Goal: Task Accomplishment & Management: Use online tool/utility

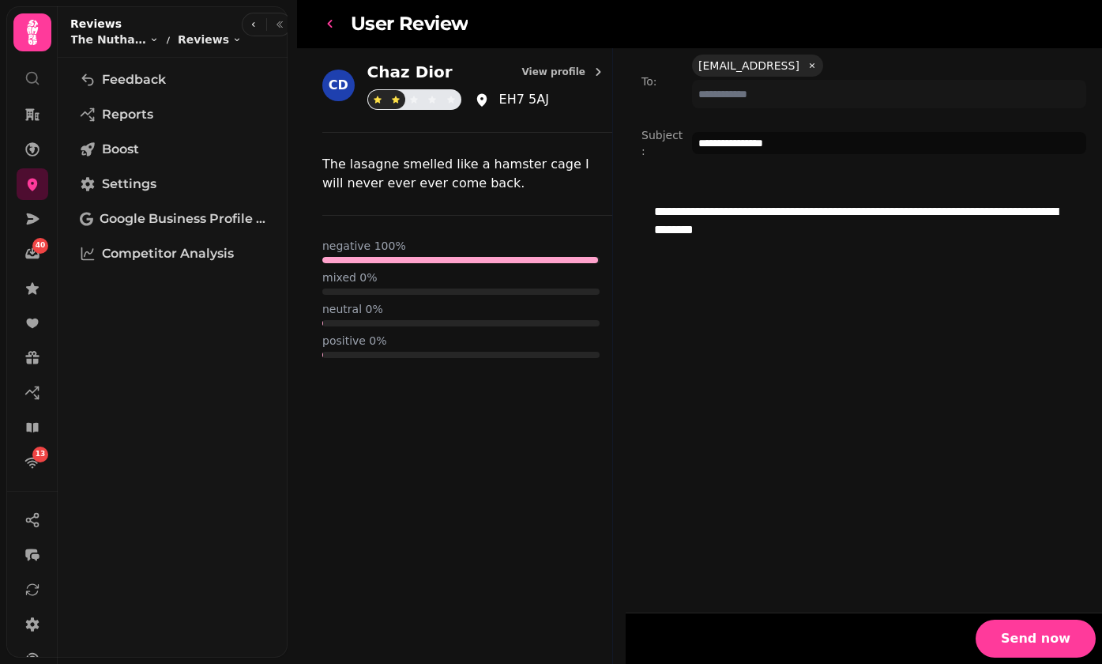
click at [333, 27] on icon "go-back" at bounding box center [330, 24] width 16 height 16
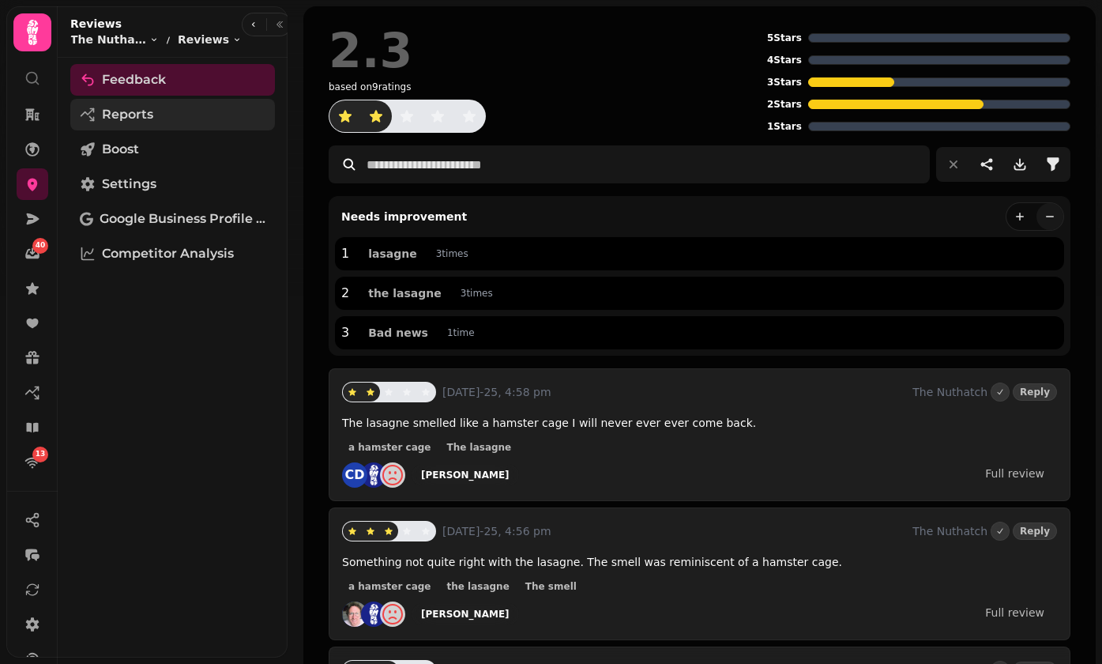
click at [181, 115] on link "Reports" at bounding box center [172, 115] width 205 height 32
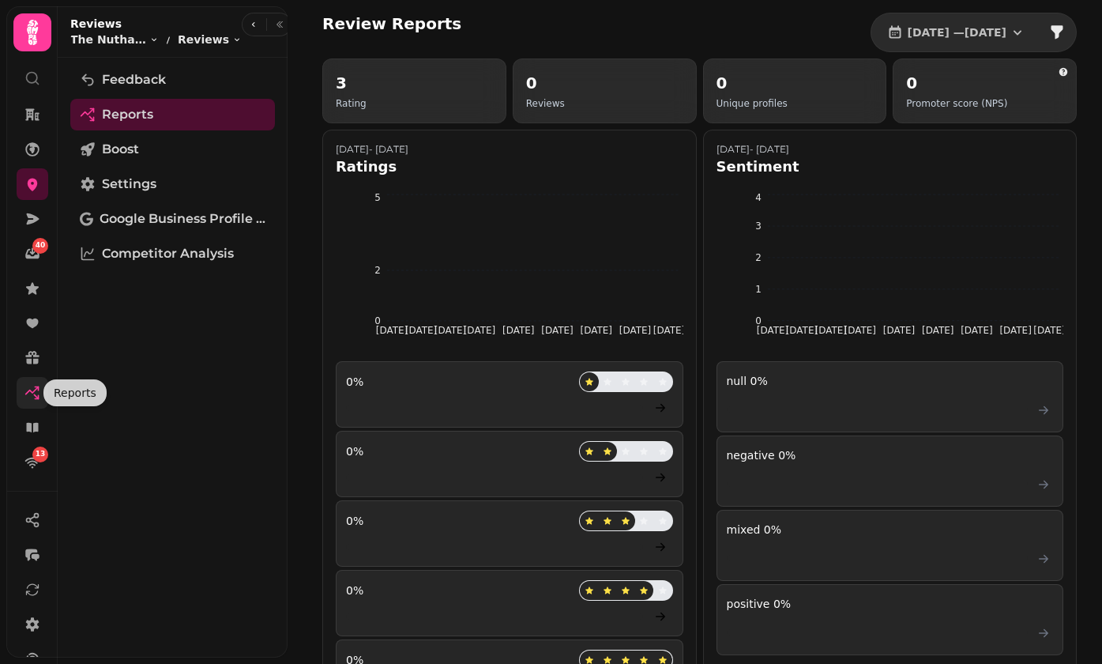
click at [34, 392] on icon at bounding box center [32, 390] width 13 height 7
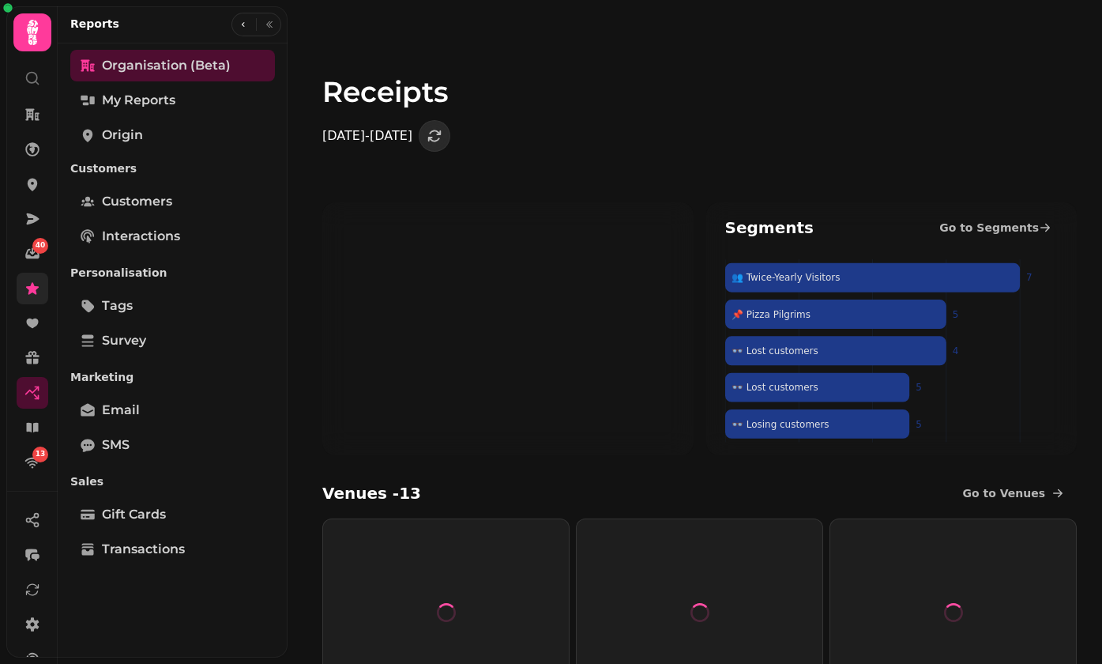
click at [30, 284] on icon at bounding box center [32, 288] width 16 height 16
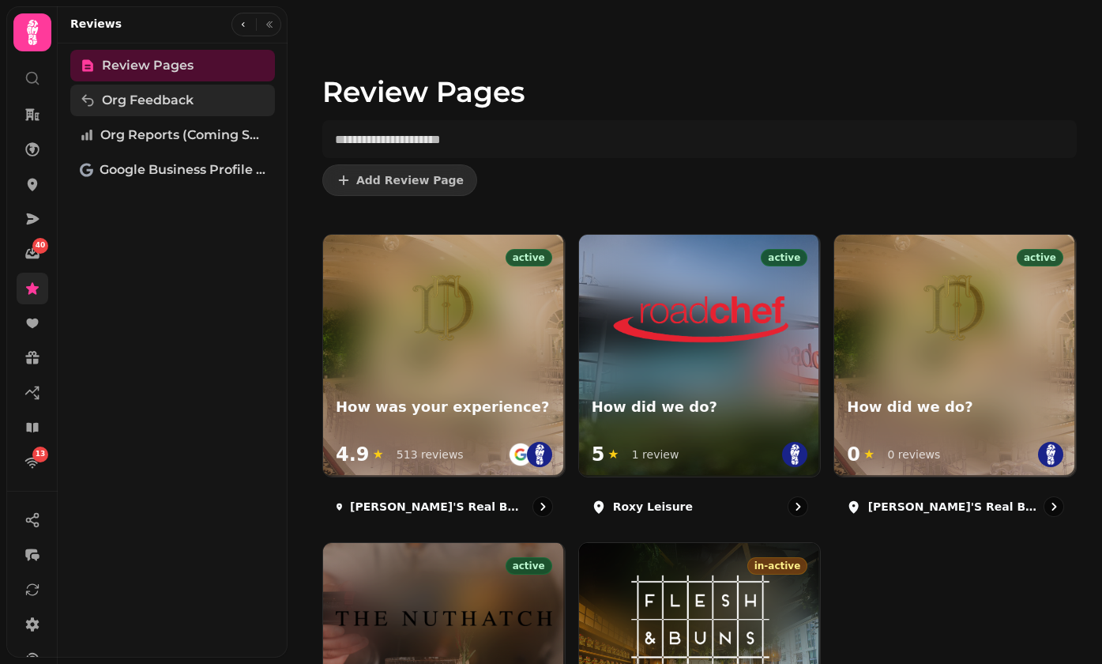
click at [146, 95] on span "Org Feedback" at bounding box center [148, 100] width 92 height 19
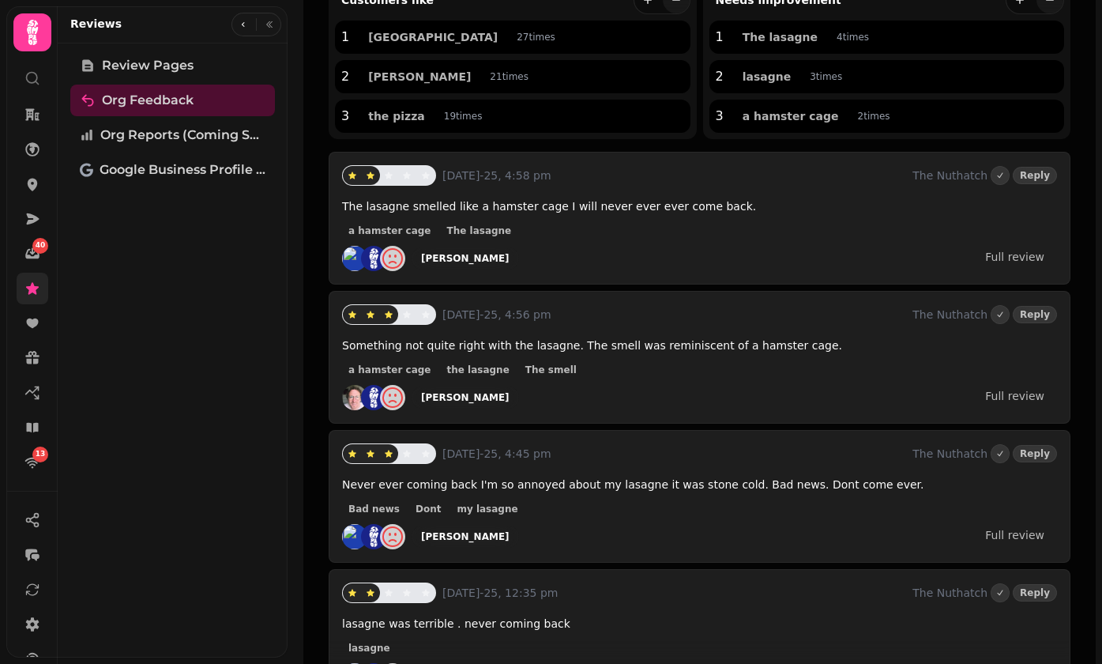
scroll to position [76, 0]
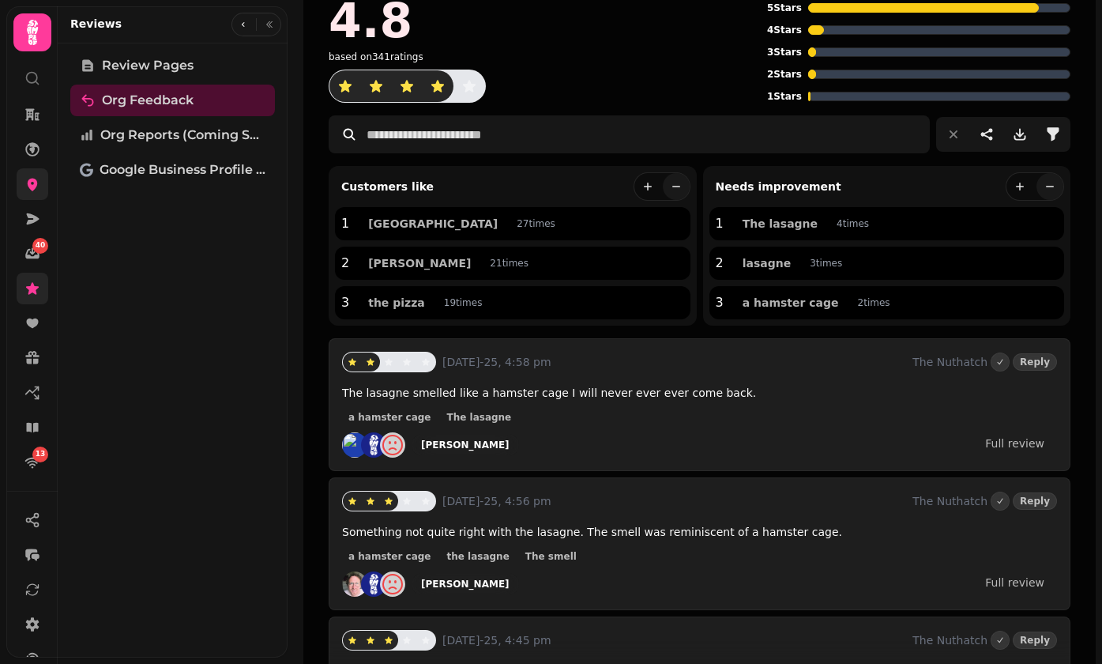
click at [22, 181] on link at bounding box center [33, 184] width 32 height 32
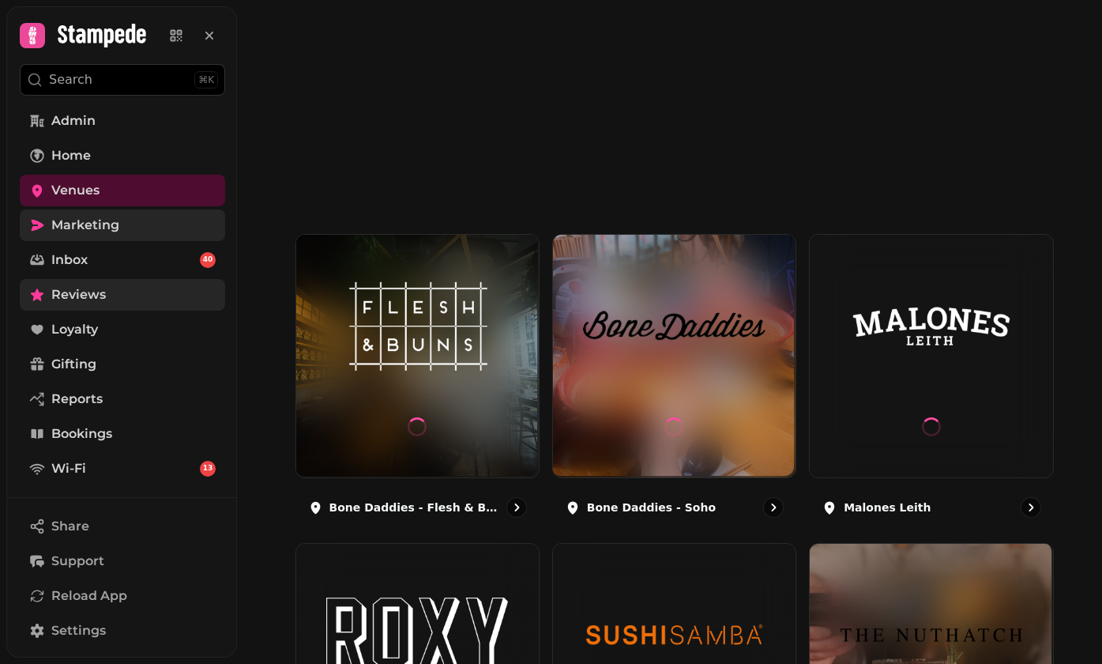
click at [53, 231] on span "Marketing" at bounding box center [85, 225] width 68 height 19
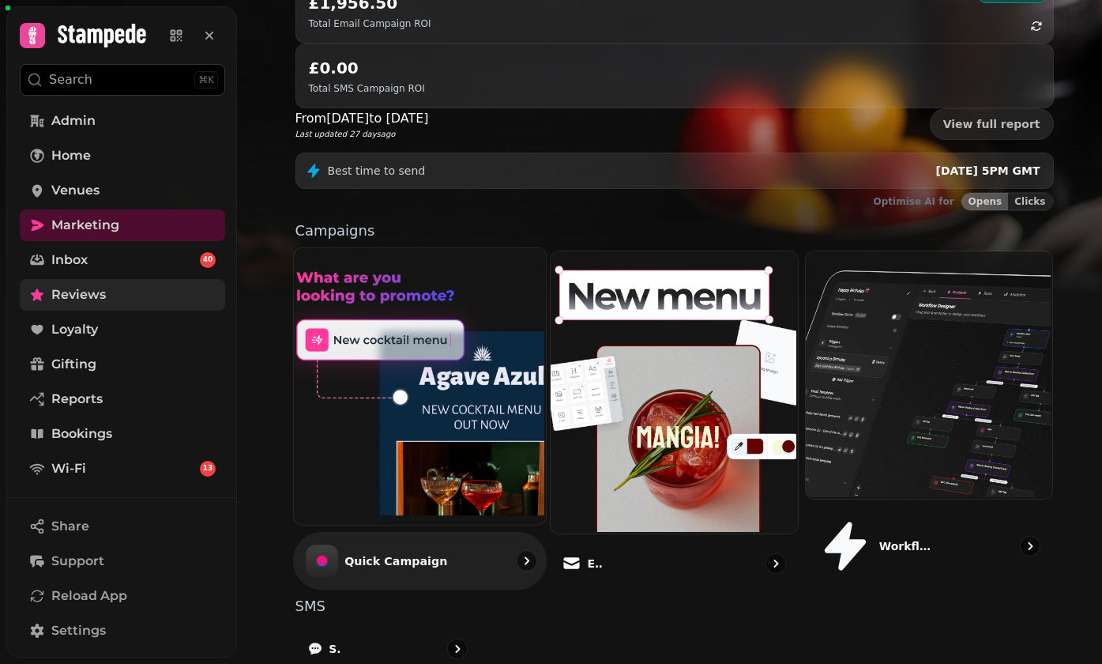
scroll to position [283, 0]
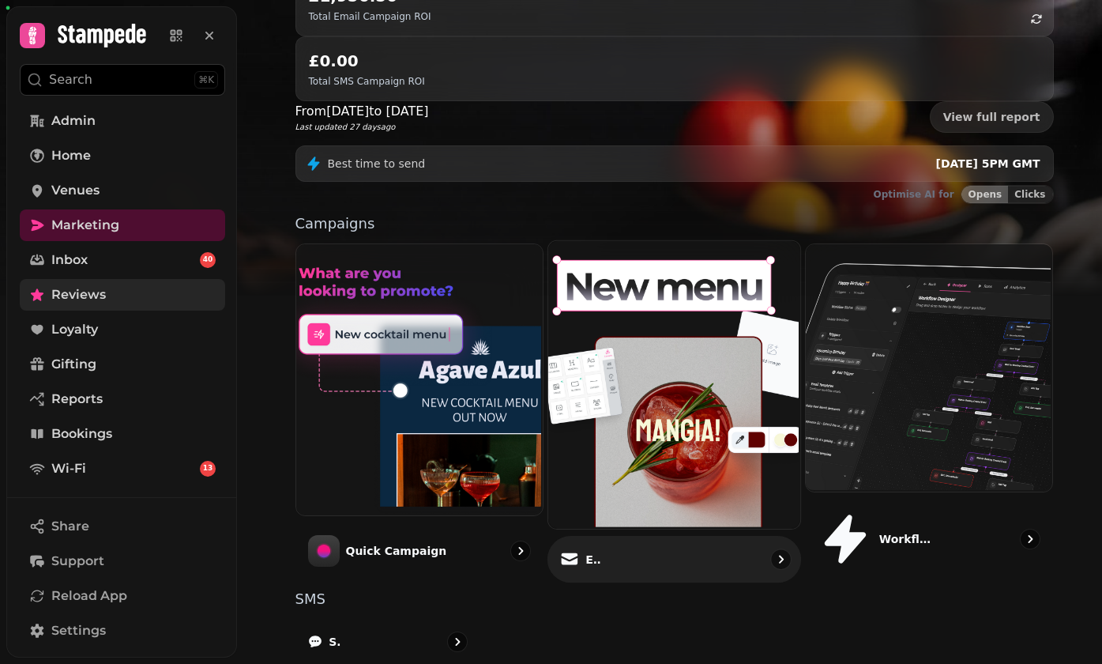
click at [641, 294] on img at bounding box center [673, 383] width 252 height 288
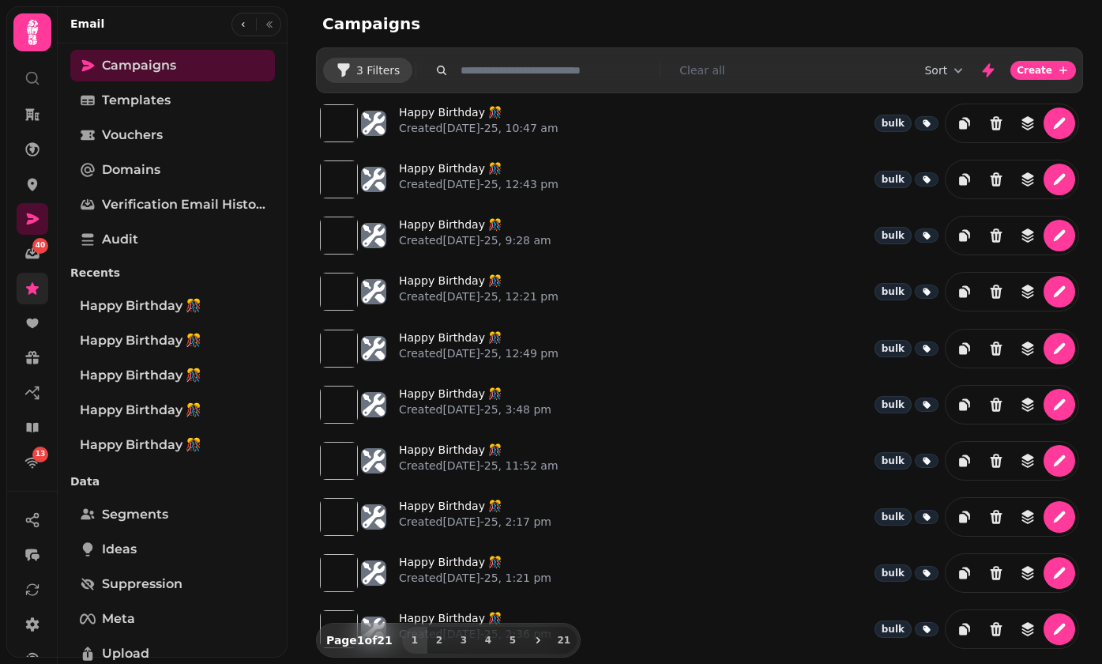
click at [371, 67] on span "3 Filters" at bounding box center [377, 70] width 43 height 11
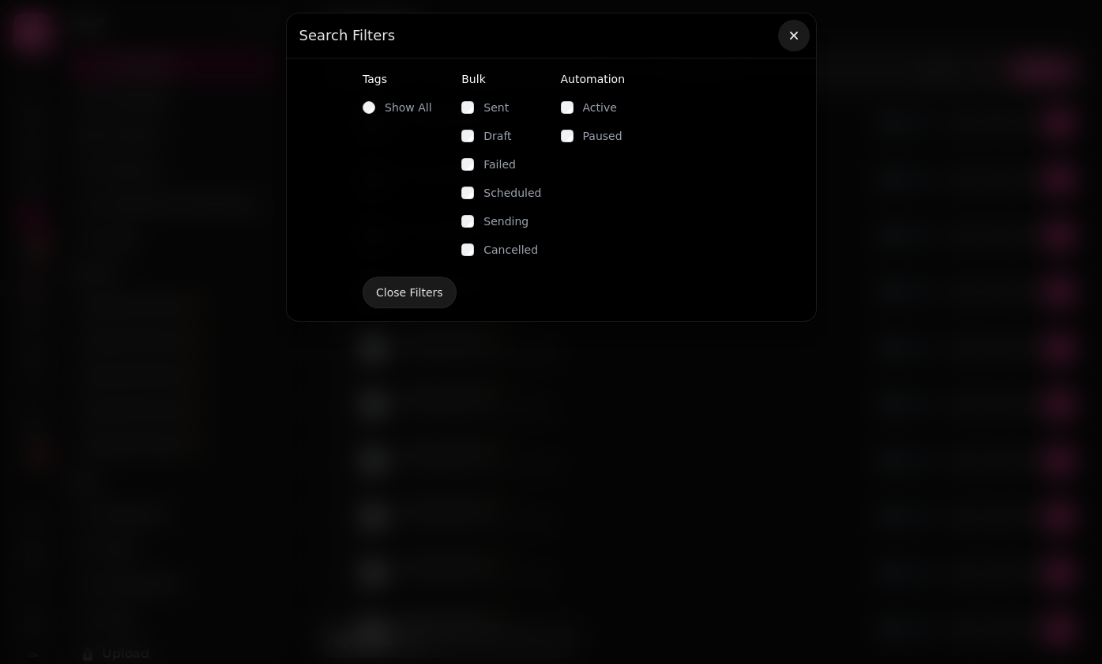
click at [798, 37] on icon "button" at bounding box center [794, 36] width 16 height 16
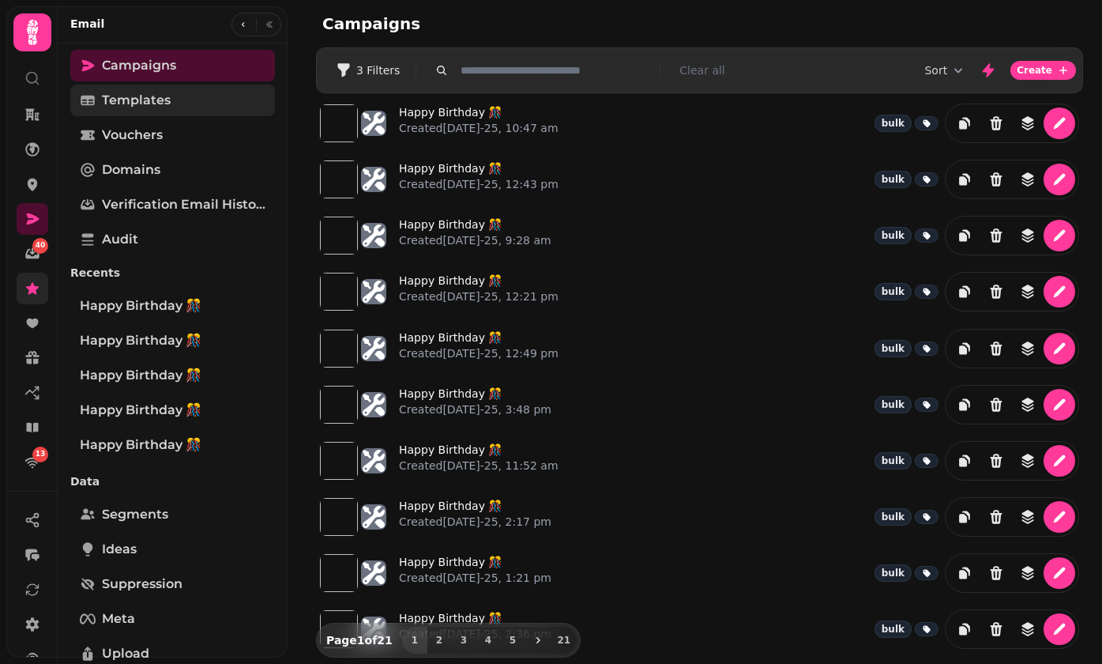
click at [157, 111] on link "Templates" at bounding box center [172, 101] width 205 height 32
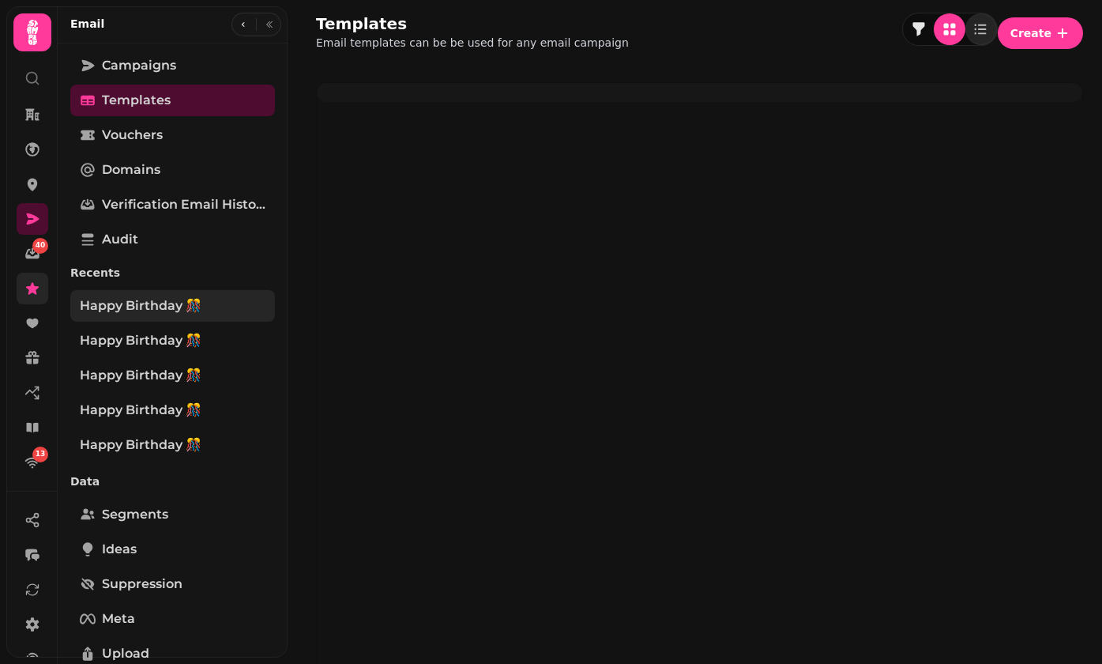
click at [105, 291] on link "Happy Birthday 🎊" at bounding box center [172, 306] width 205 height 32
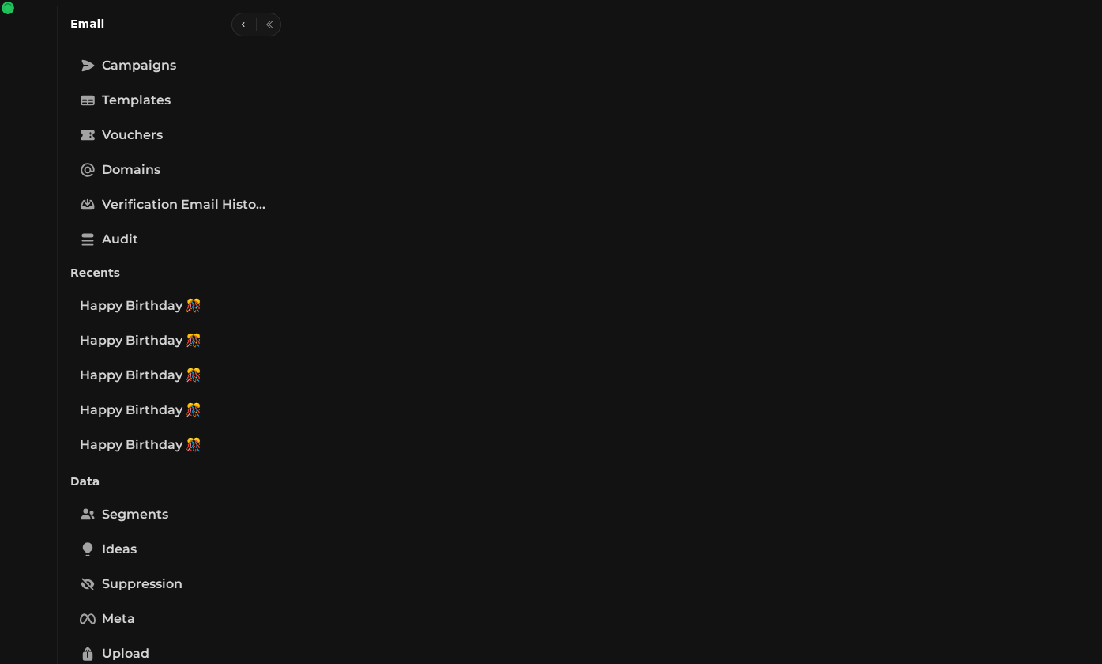
select select "**********"
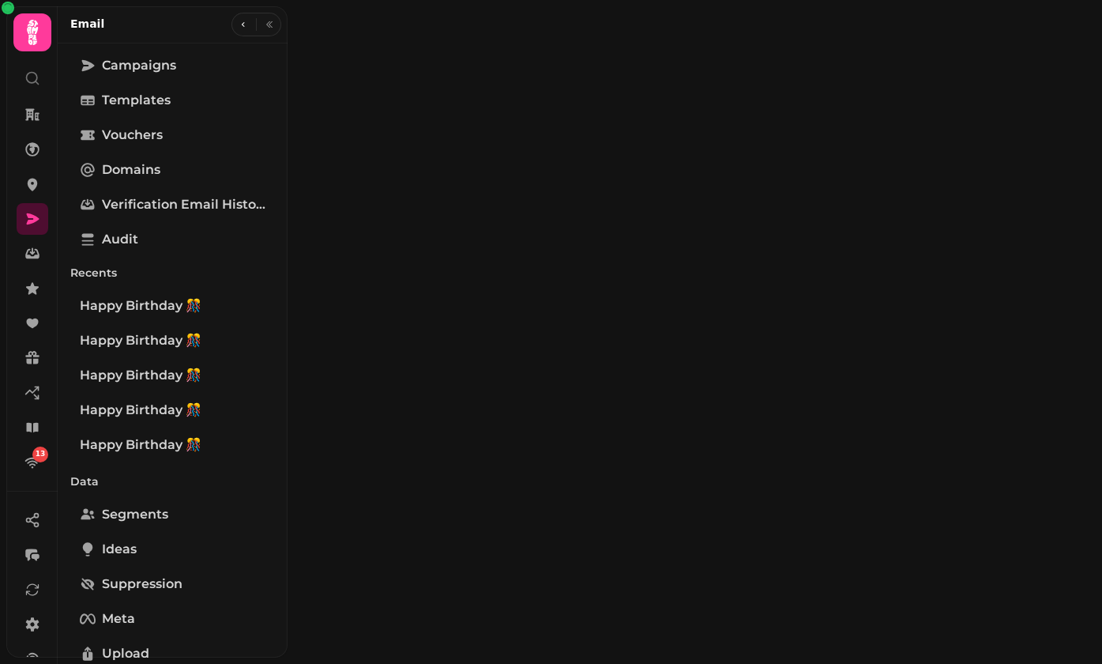
type input "**********"
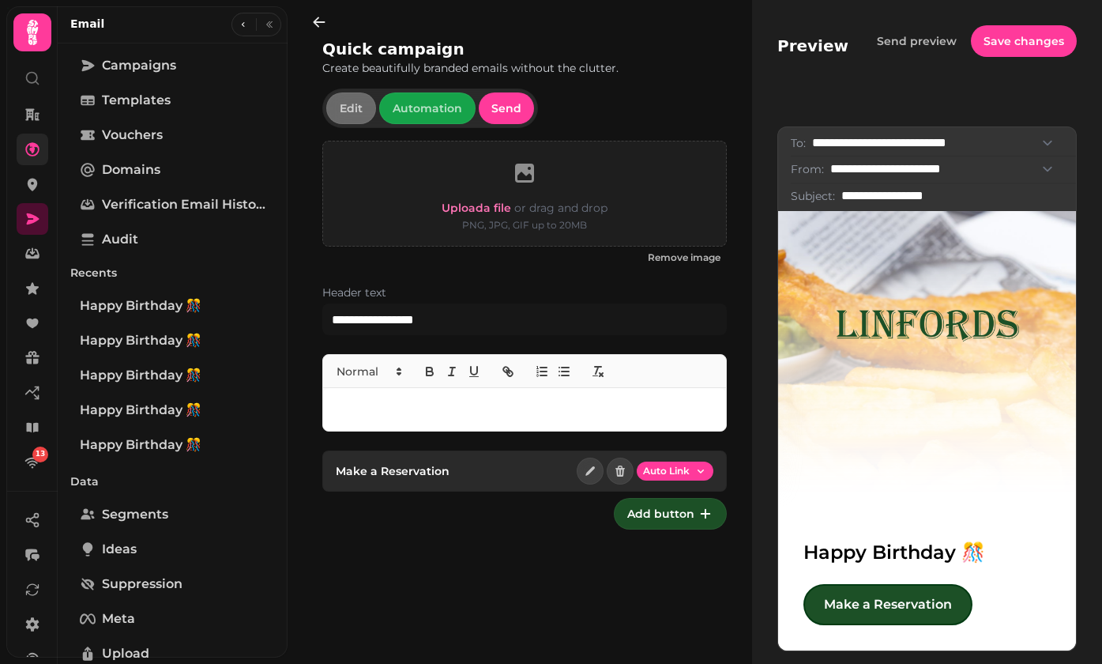
click at [35, 148] on icon at bounding box center [32, 149] width 16 height 16
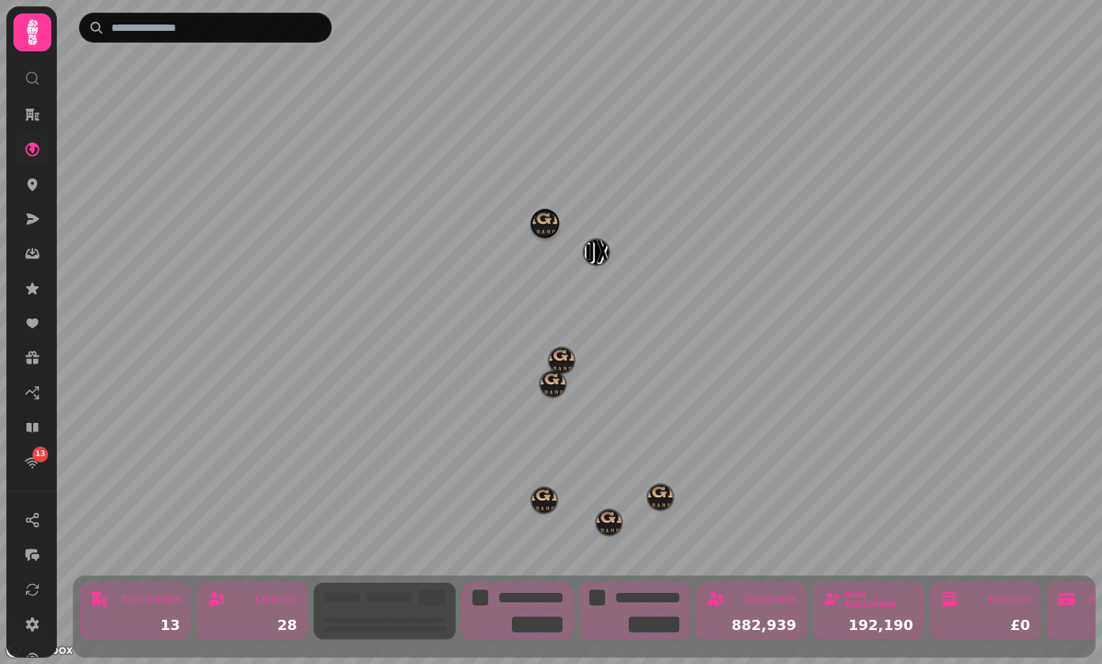
select select "**********"
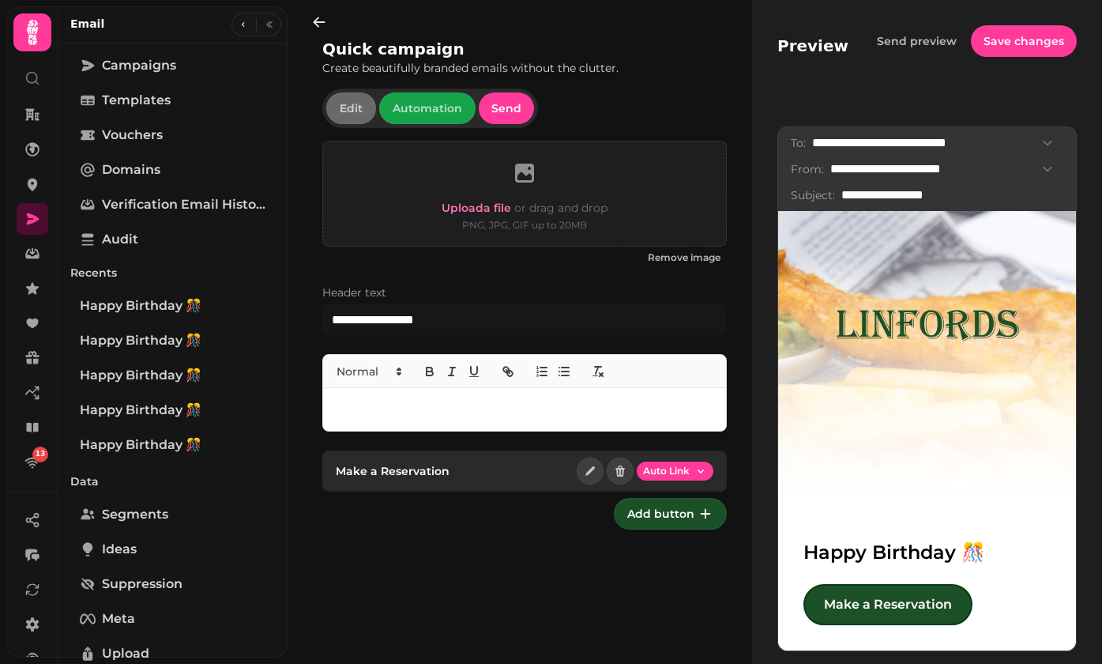
drag, startPoint x: 351, startPoint y: 104, endPoint x: 361, endPoint y: 35, distance: 70.3
click at [361, 35] on div "**********" at bounding box center [524, 332] width 455 height 664
click at [359, 43] on h2 "Quick campaign" at bounding box center [473, 49] width 303 height 22
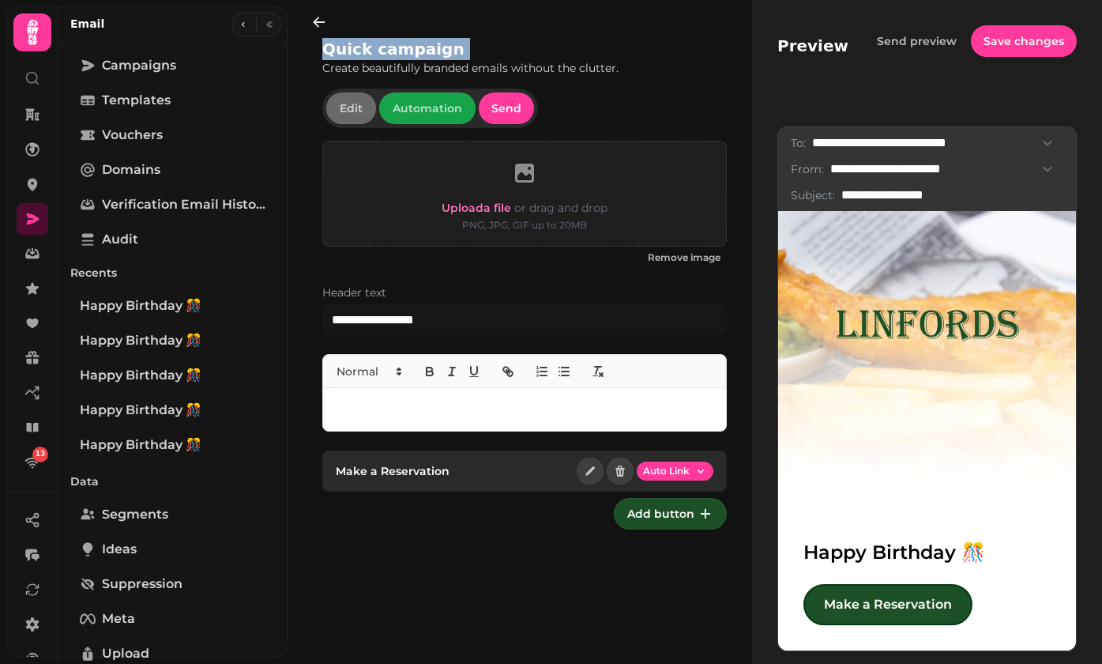
click at [359, 43] on h2 "Quick campaign" at bounding box center [473, 49] width 303 height 22
click at [272, 25] on icon "button" at bounding box center [269, 24] width 9 height 9
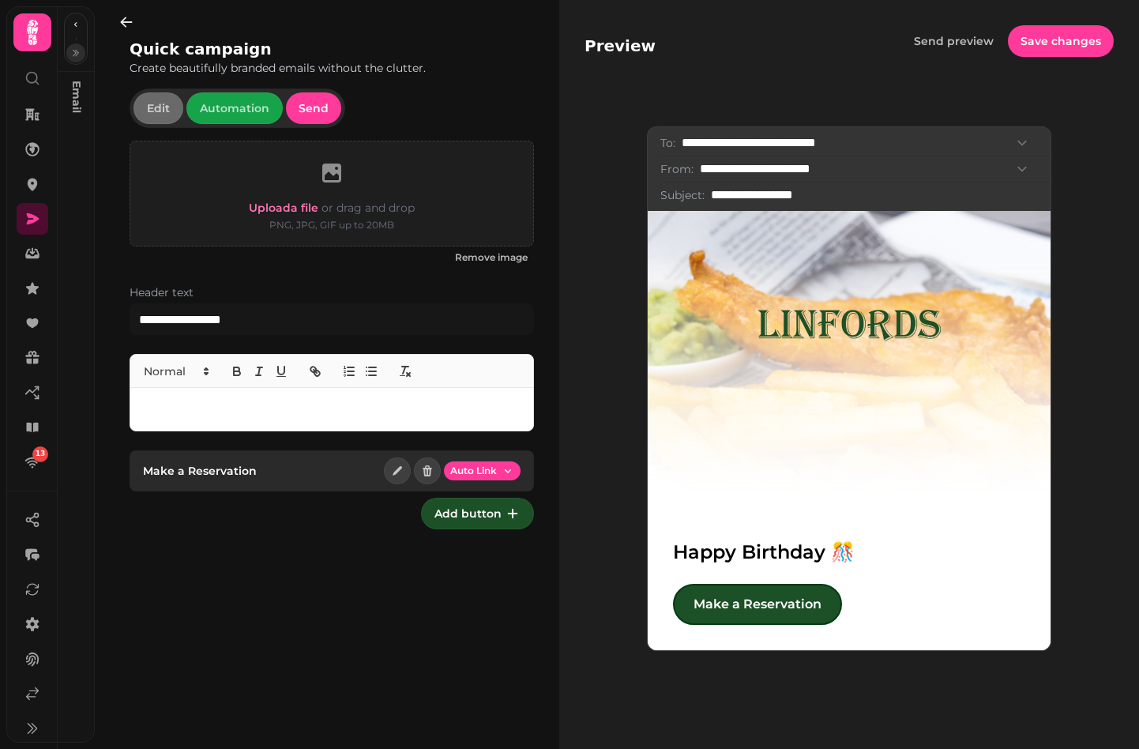
click at [267, 409] on p at bounding box center [332, 410] width 378 height 18
click at [129, 23] on icon "button" at bounding box center [127, 22] width 16 height 16
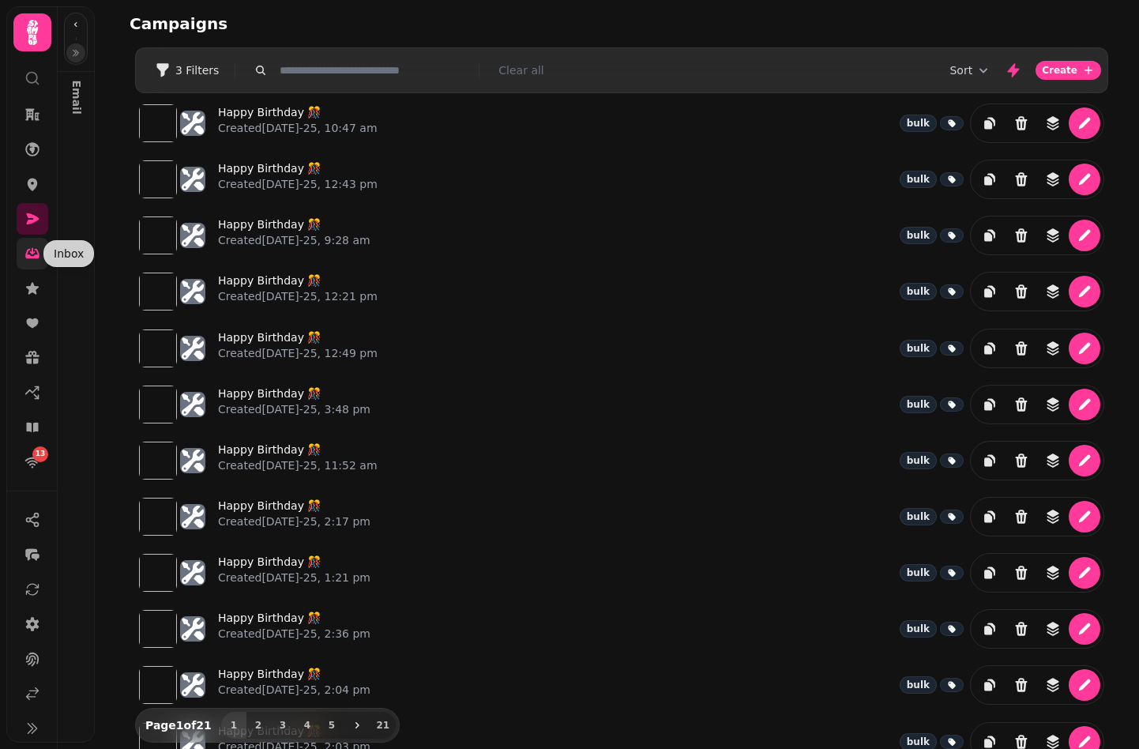
click at [28, 249] on icon at bounding box center [32, 254] width 16 height 16
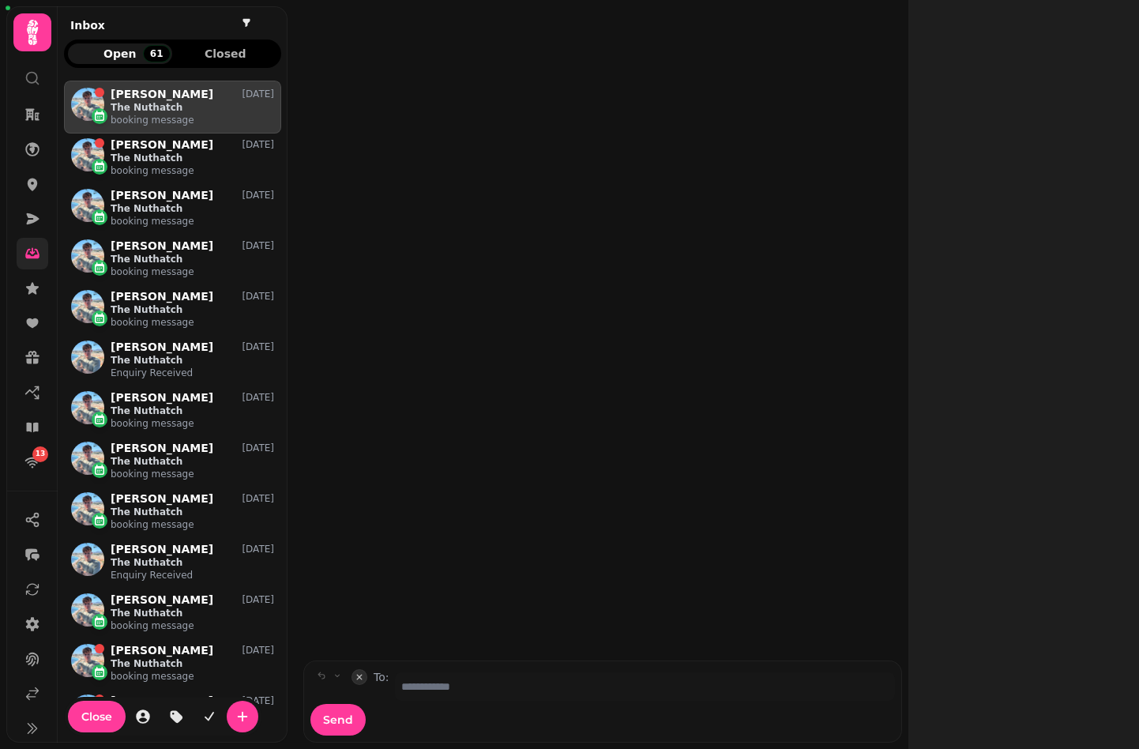
scroll to position [1, 1]
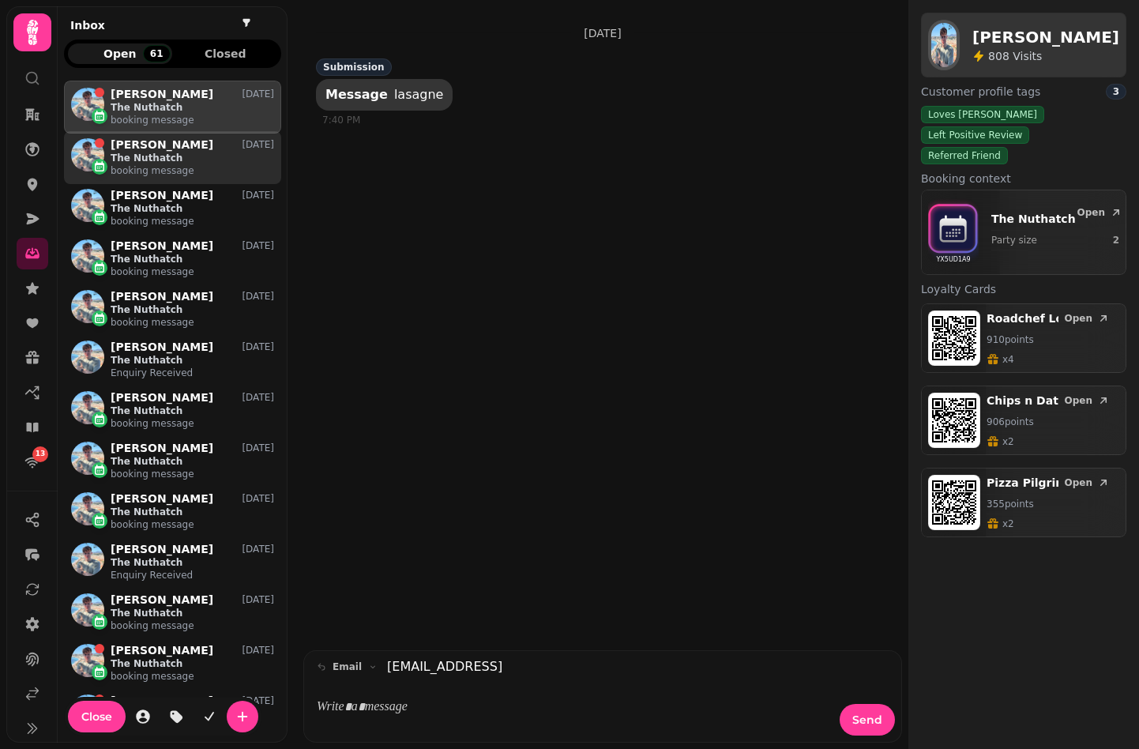
click at [149, 138] on p "[PERSON_NAME]" at bounding box center [162, 144] width 103 height 13
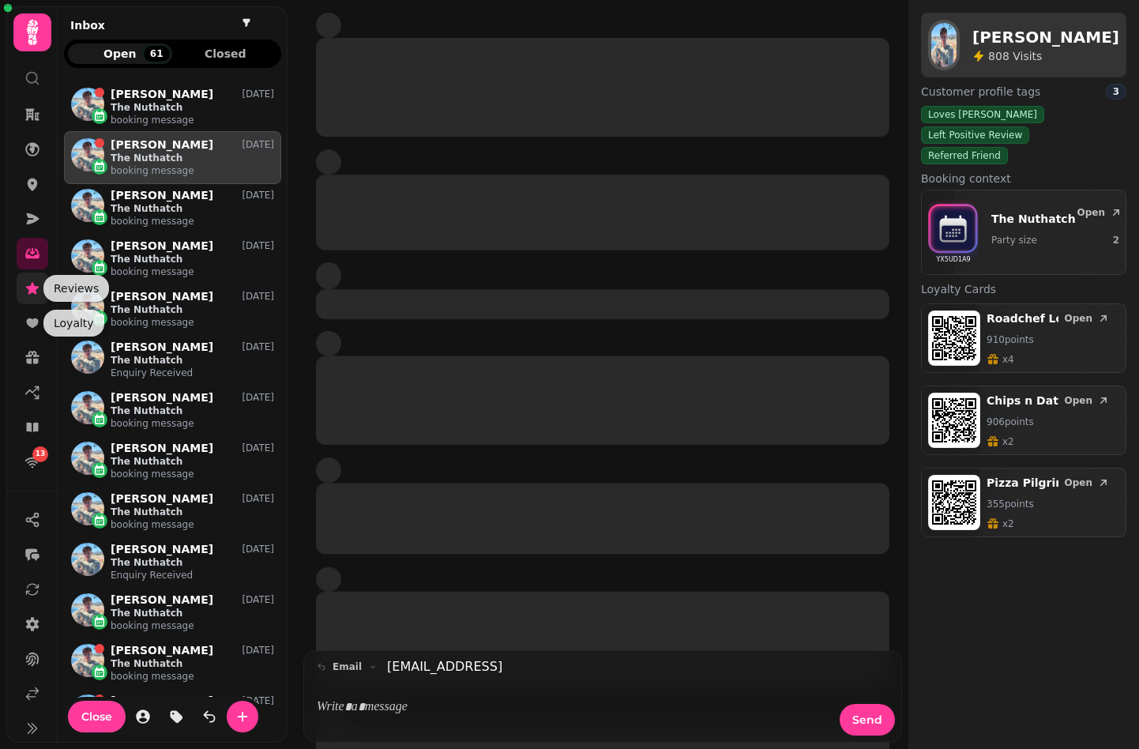
click at [39, 291] on icon at bounding box center [32, 288] width 16 height 16
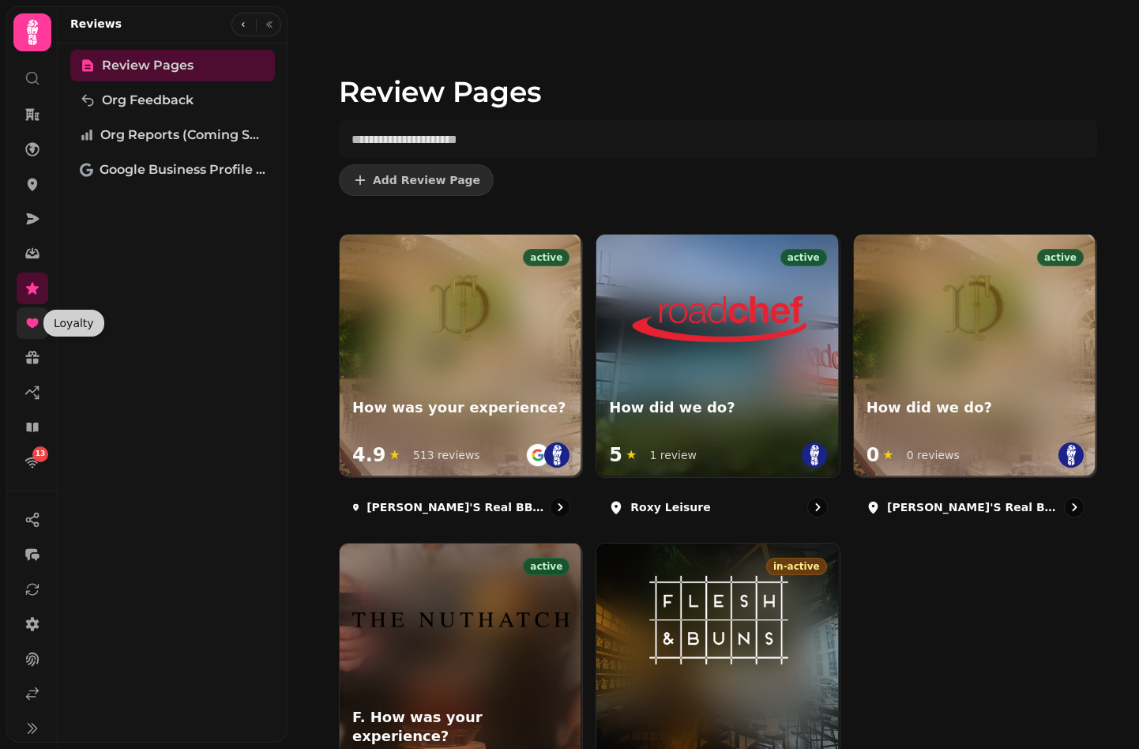
click at [34, 326] on icon at bounding box center [32, 322] width 12 height 9
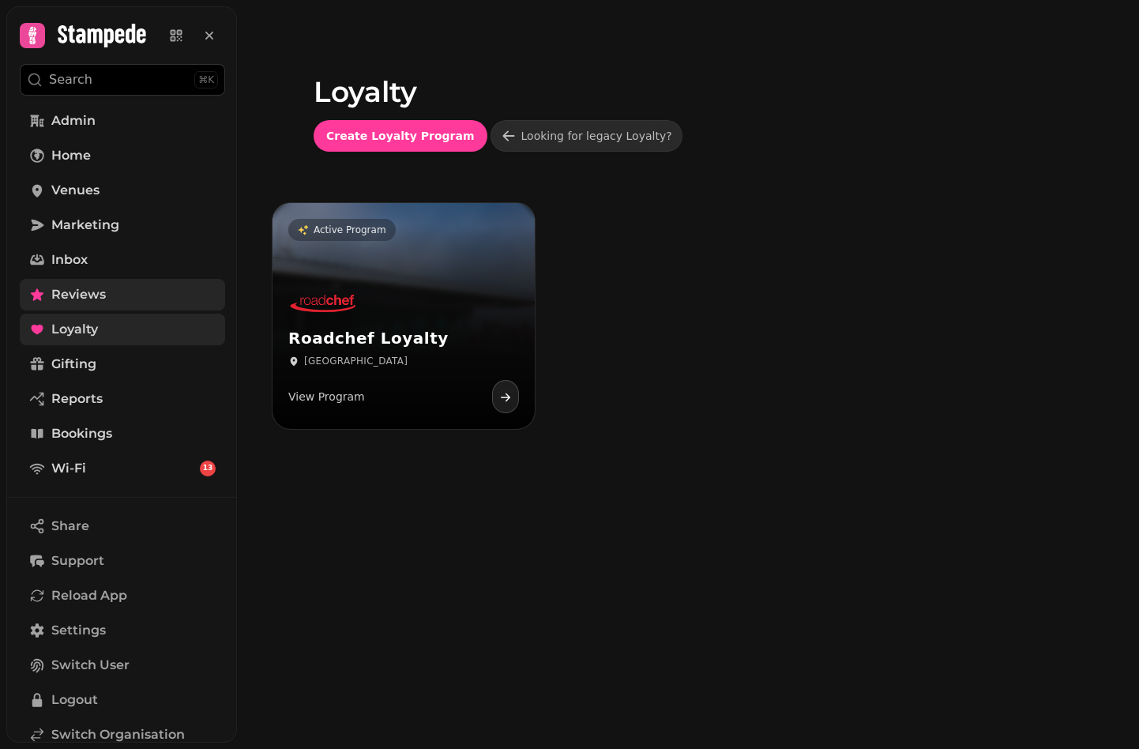
click at [34, 292] on icon at bounding box center [37, 295] width 16 height 16
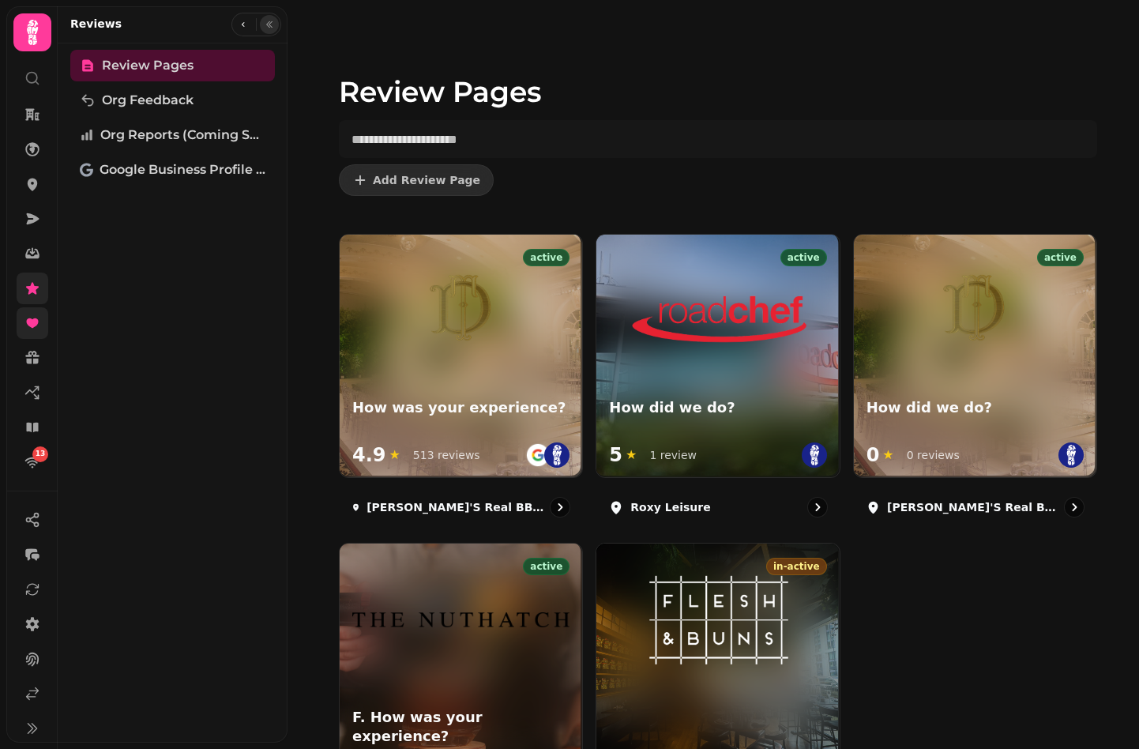
click at [272, 23] on icon "button" at bounding box center [269, 24] width 9 height 9
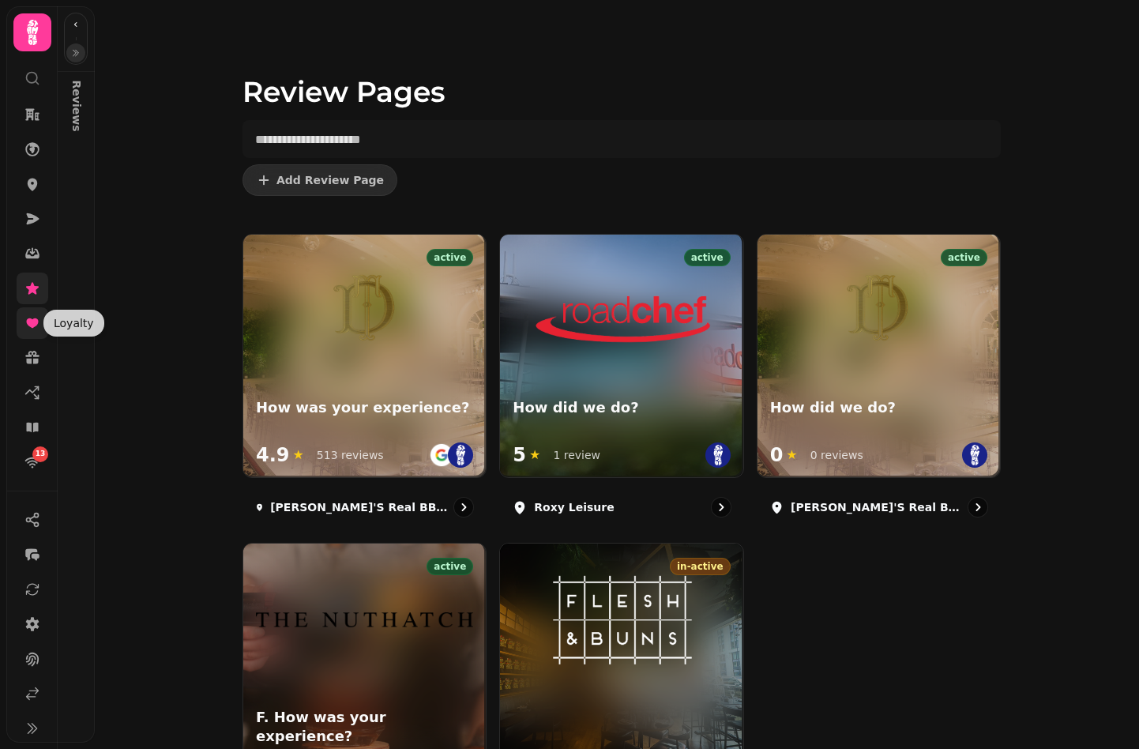
click at [35, 321] on icon at bounding box center [32, 322] width 12 height 9
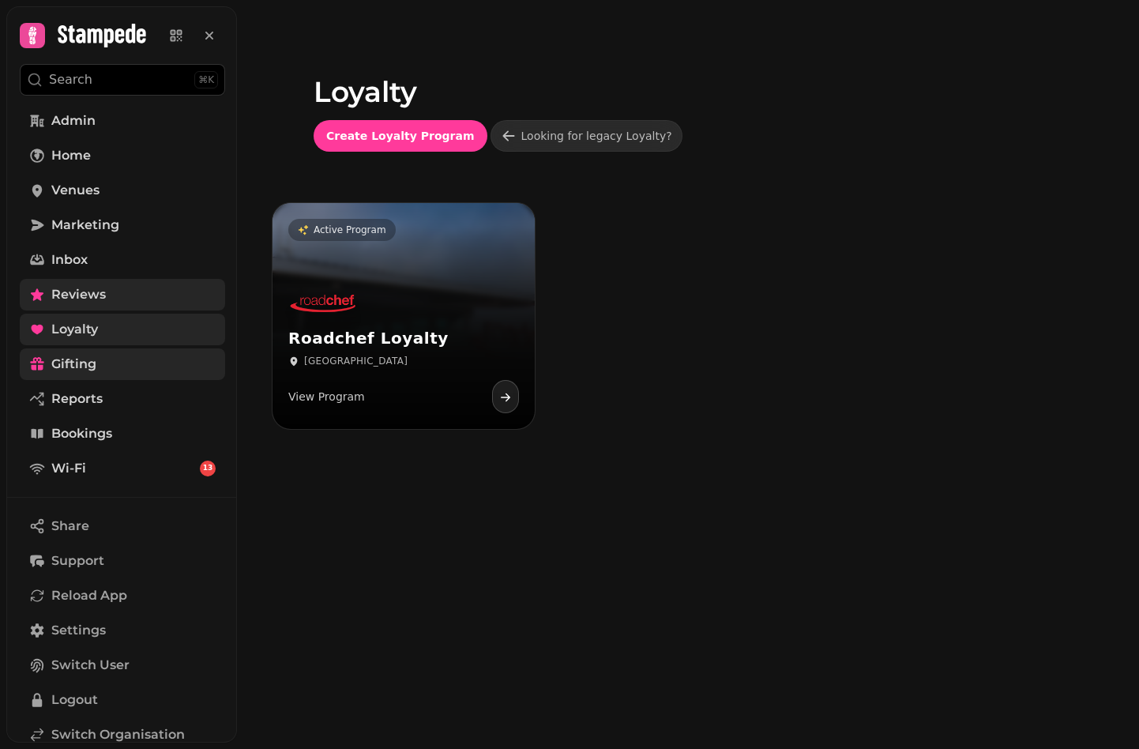
click at [55, 356] on span "Gifting" at bounding box center [73, 364] width 45 height 19
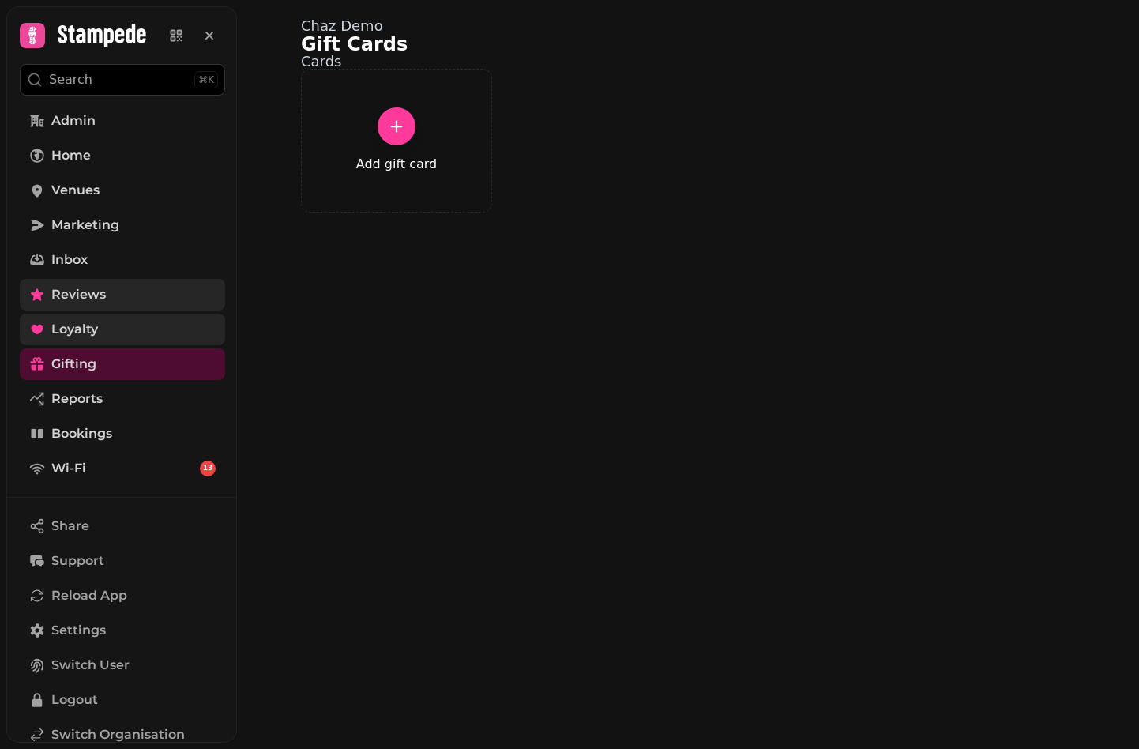
click at [79, 324] on span "Loyalty" at bounding box center [74, 329] width 47 height 19
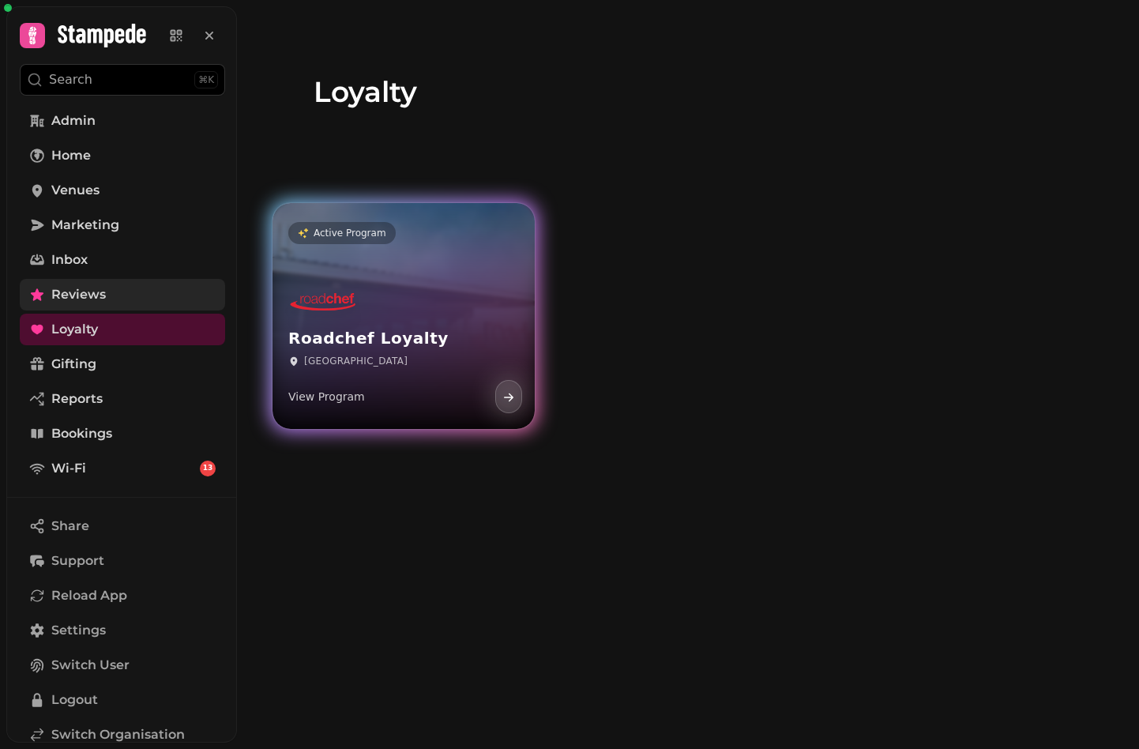
click at [466, 283] on div "Roadchef Loyalty Edinburgh View Program" at bounding box center [404, 347] width 262 height 164
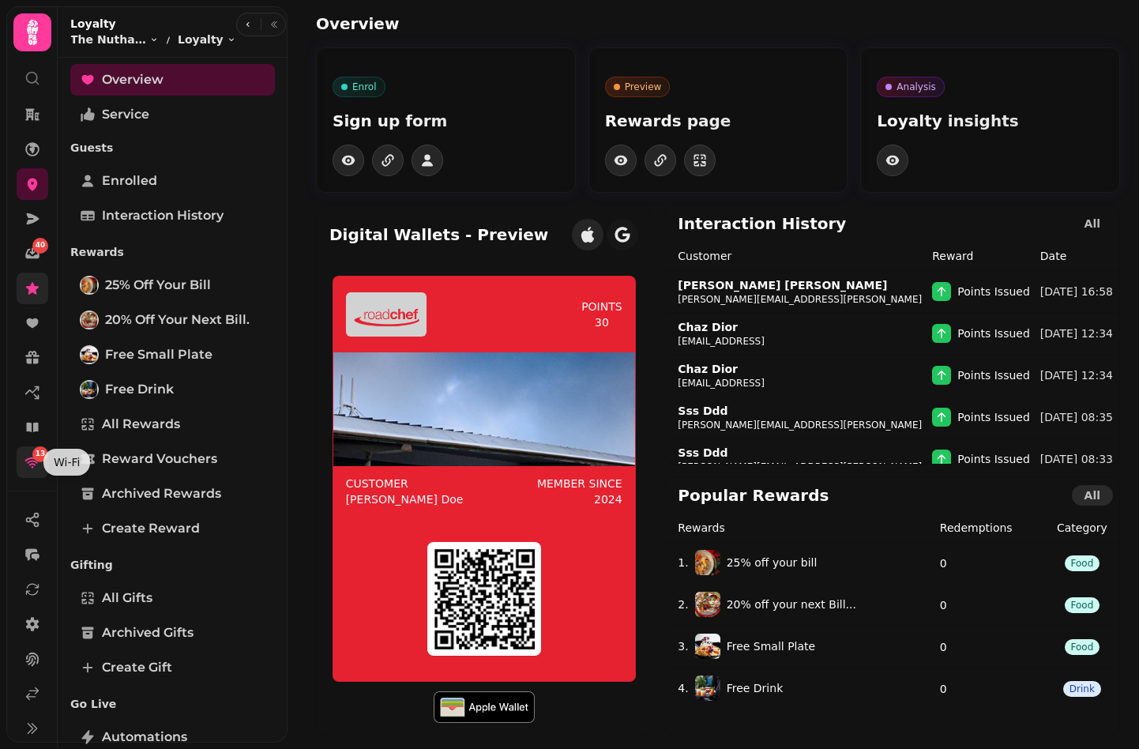
click at [34, 456] on div "13" at bounding box center [40, 454] width 16 height 16
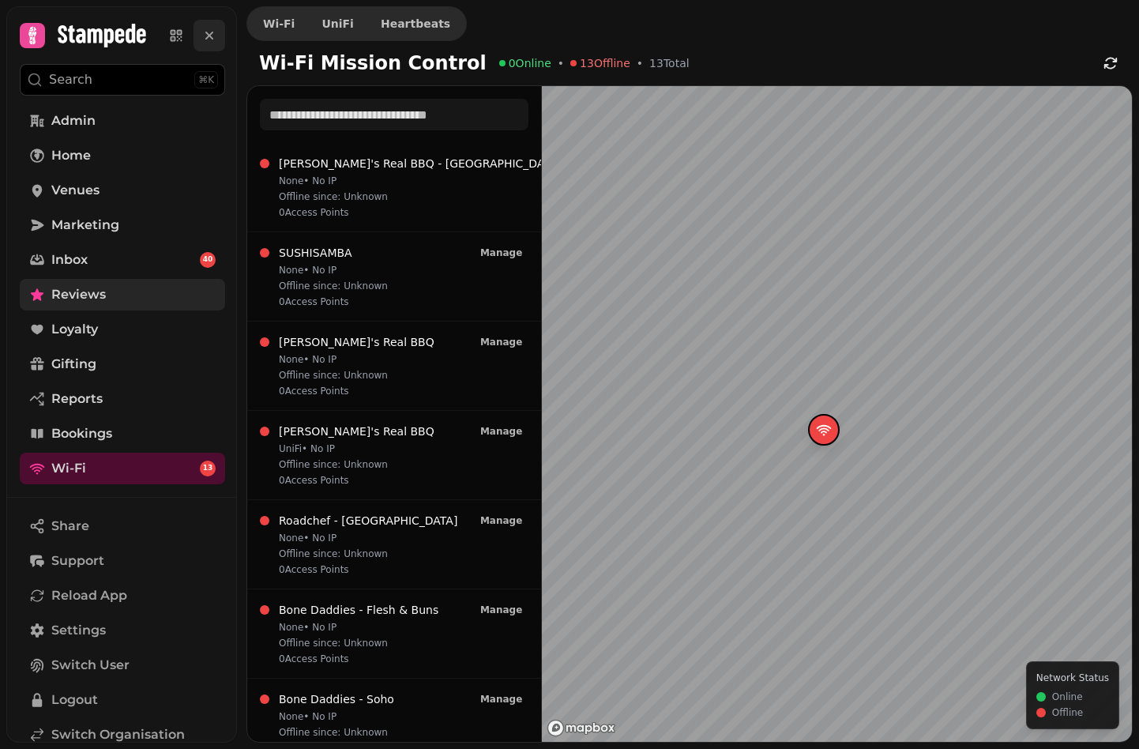
click at [211, 34] on icon at bounding box center [209, 36] width 8 height 8
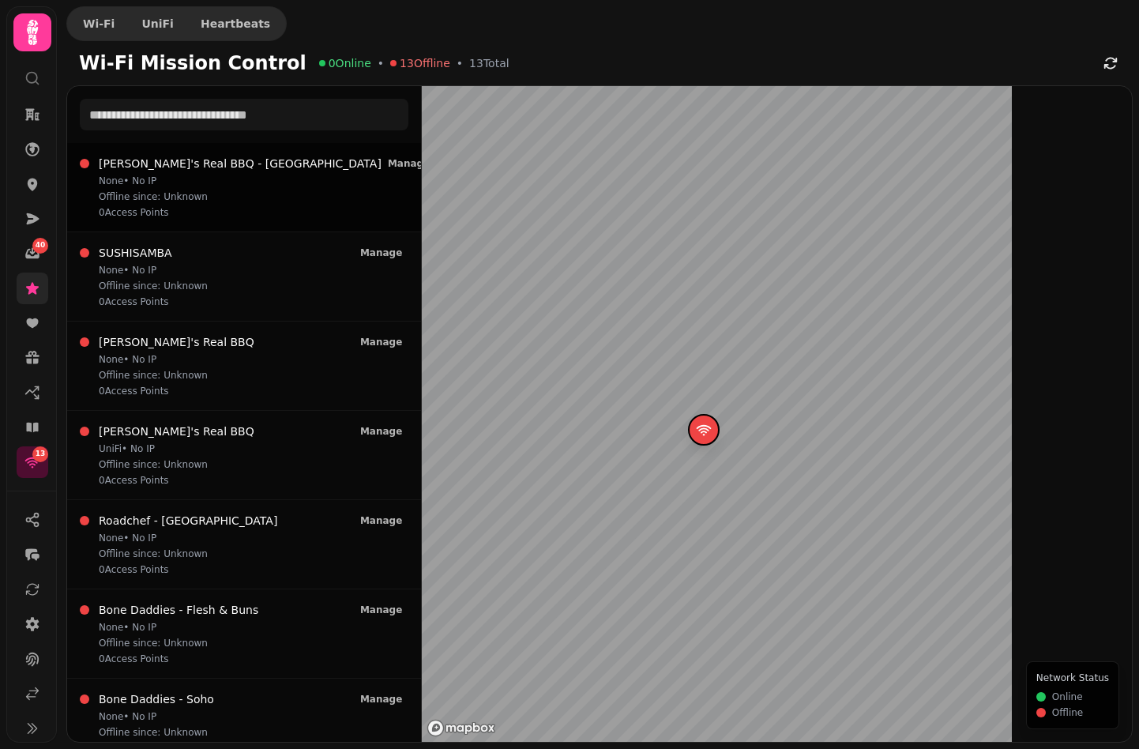
click at [181, 184] on p "None • No IP" at bounding box center [240, 181] width 283 height 13
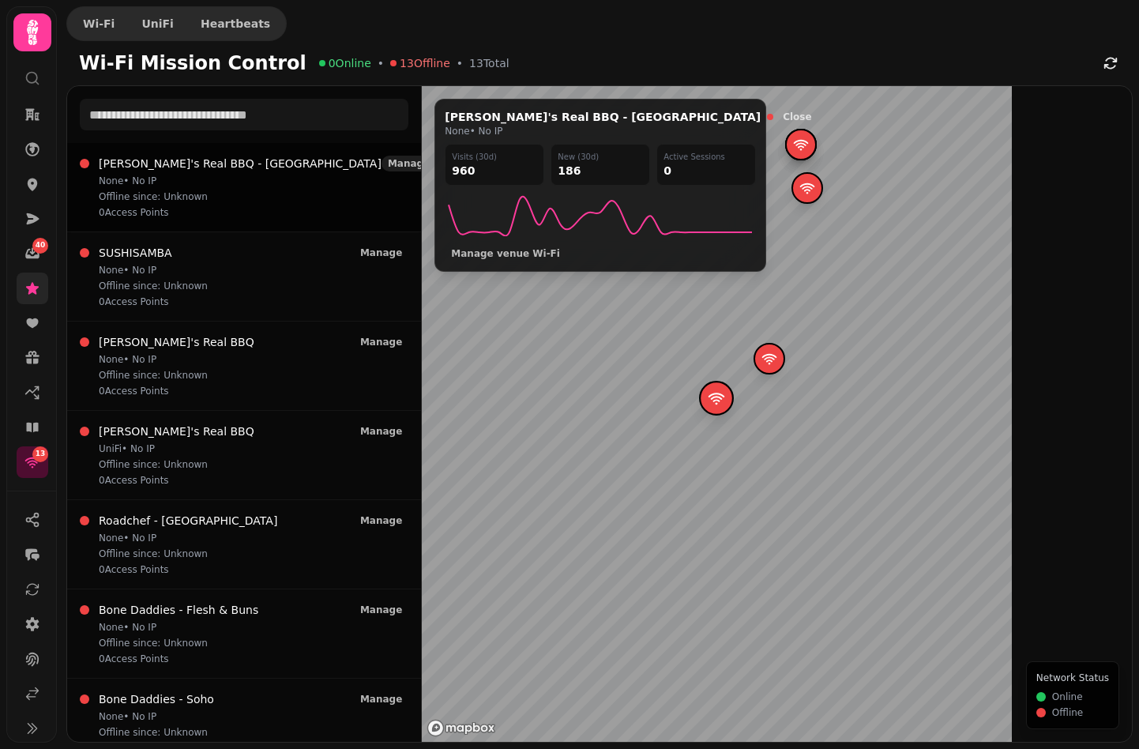
click at [393, 164] on span "Manage" at bounding box center [409, 163] width 42 height 9
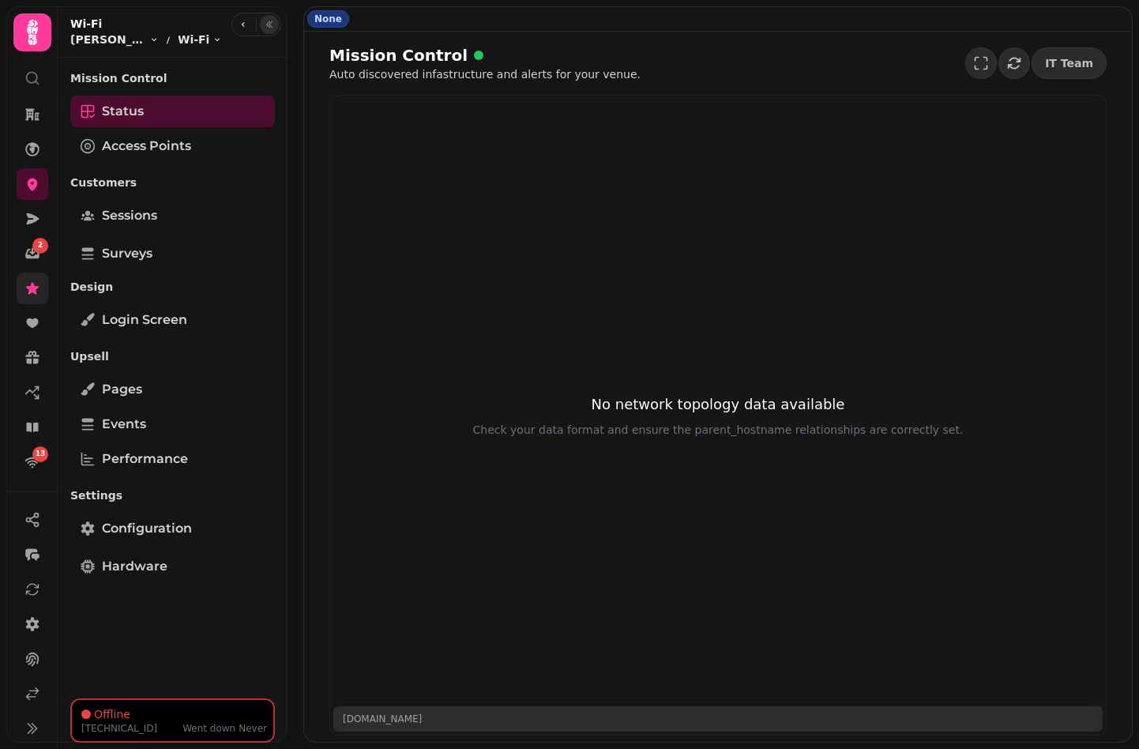
click at [266, 26] on icon "button" at bounding box center [269, 24] width 9 height 9
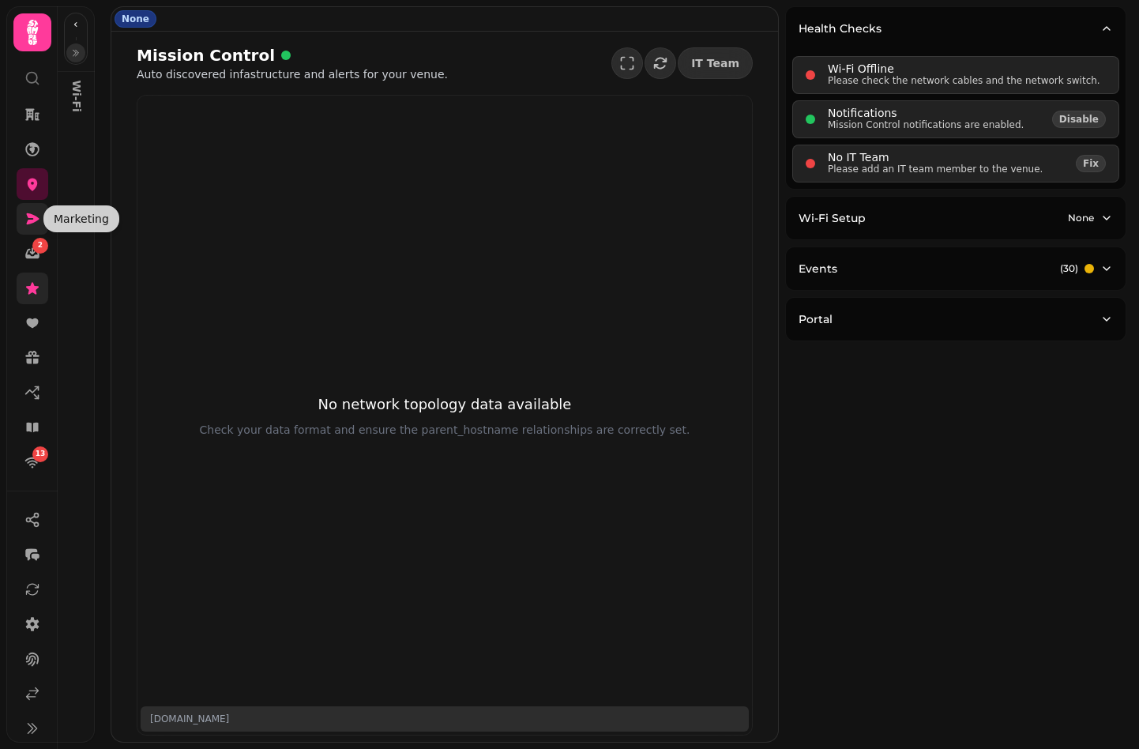
click at [33, 209] on link at bounding box center [33, 219] width 32 height 32
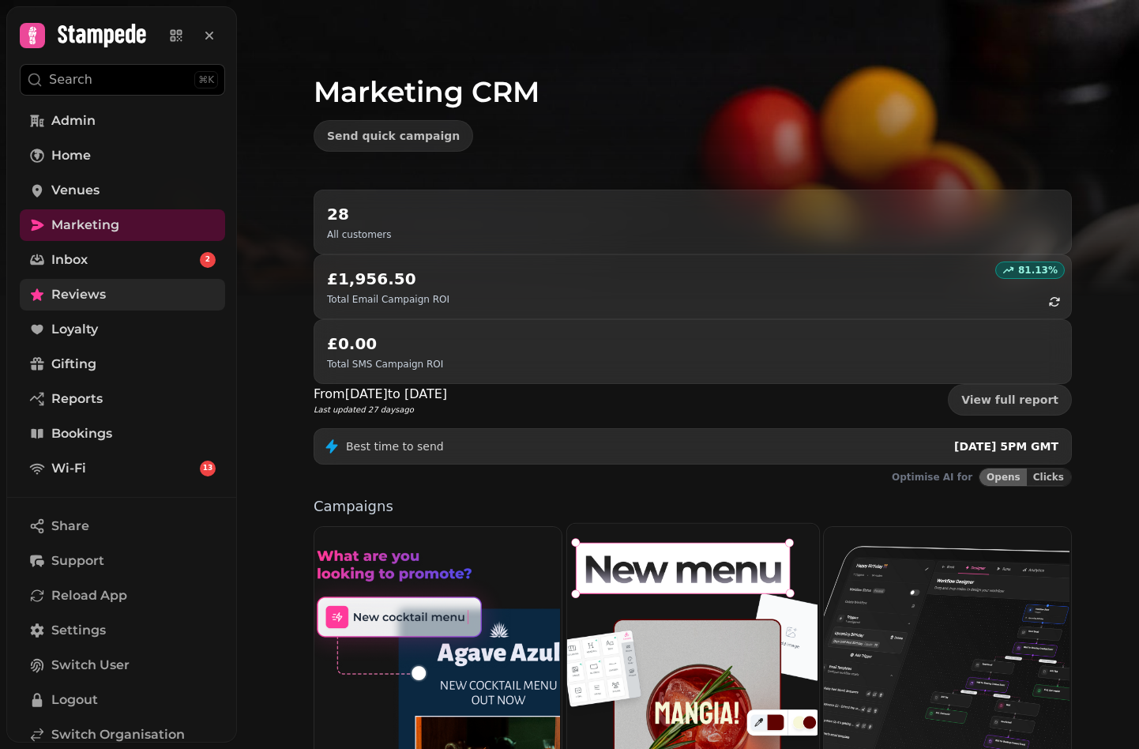
click at [657, 522] on img at bounding box center [691, 666] width 252 height 288
